Goal: Find specific page/section

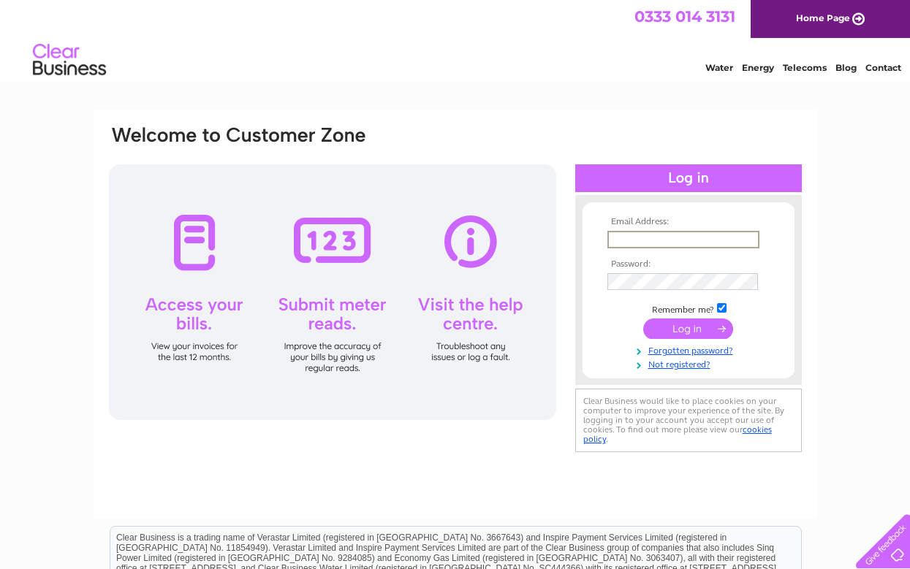
type input "[EMAIL_ADDRESS][DOMAIN_NAME]"
click at [687, 327] on input "submit" at bounding box center [688, 329] width 90 height 20
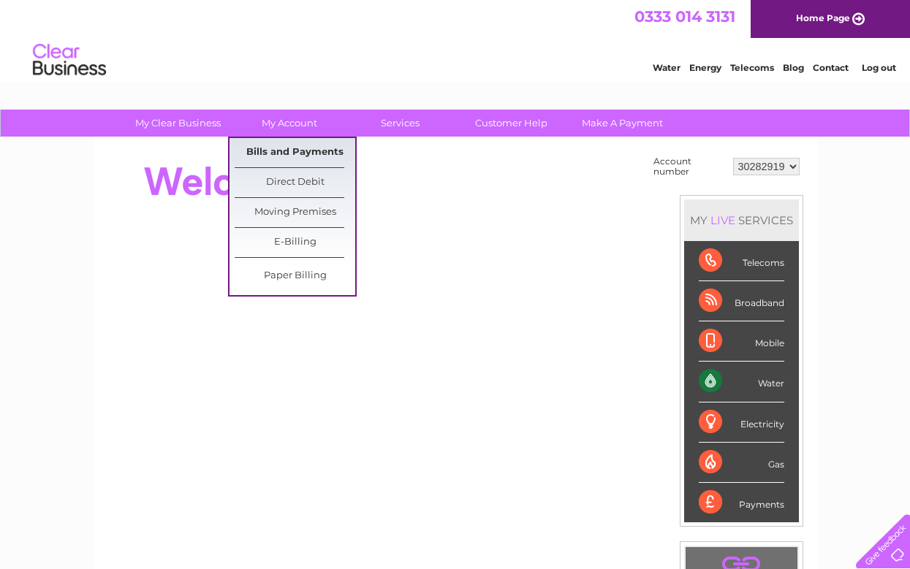
click at [302, 148] on link "Bills and Payments" at bounding box center [295, 152] width 121 height 29
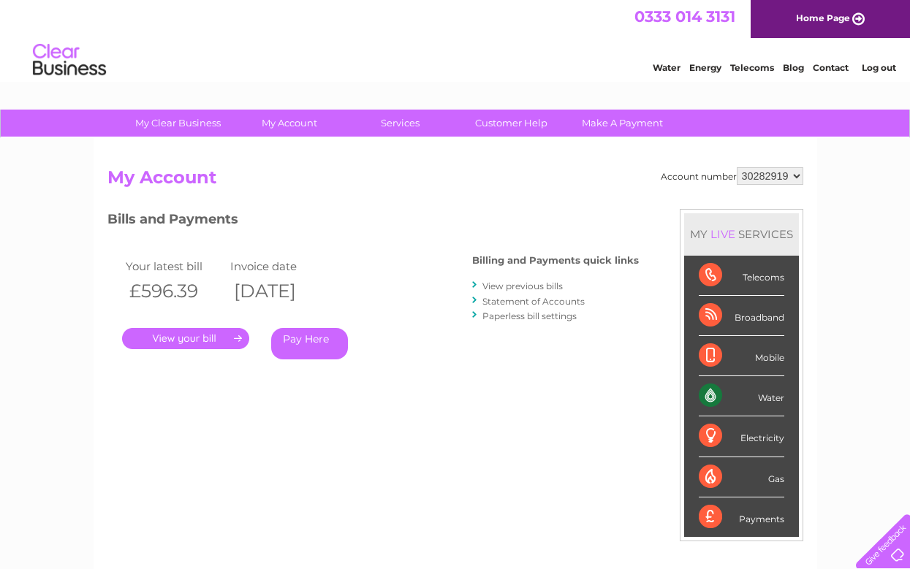
click at [221, 329] on link "." at bounding box center [185, 338] width 127 height 21
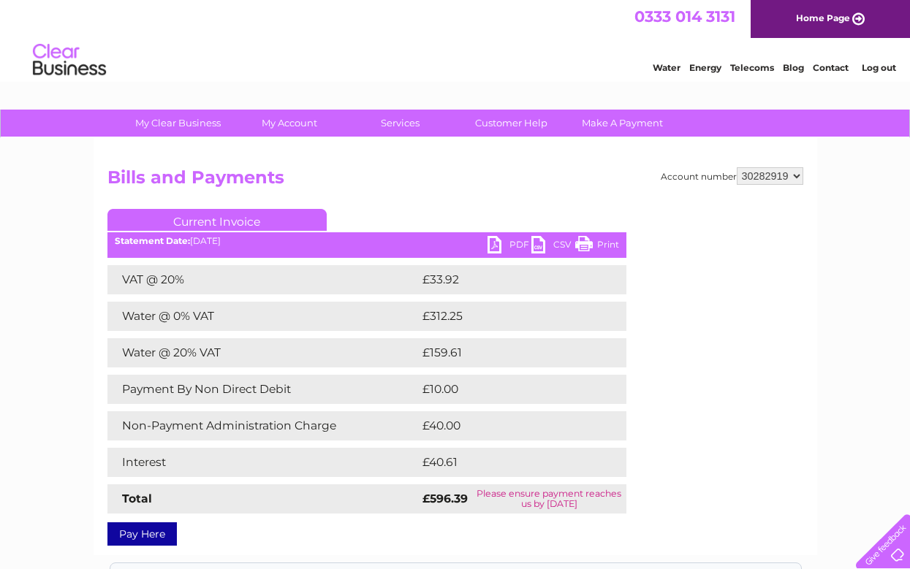
click at [845, 18] on link "Home Page" at bounding box center [829, 19] width 159 height 38
